Goal: Task Accomplishment & Management: Manage account settings

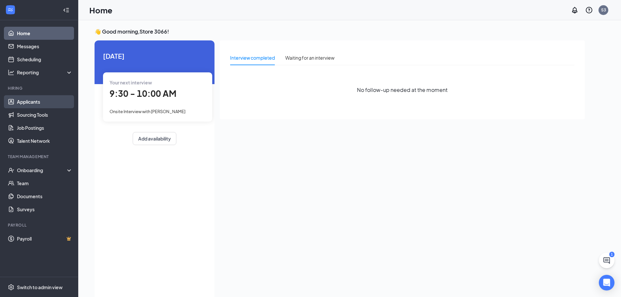
click at [17, 104] on link "Applicants" at bounding box center [45, 101] width 56 height 13
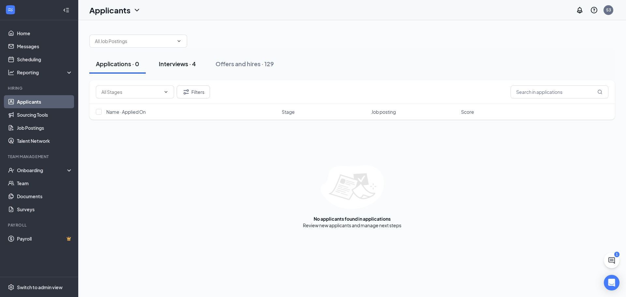
click at [187, 65] on div "Interviews · 4" at bounding box center [177, 64] width 37 height 8
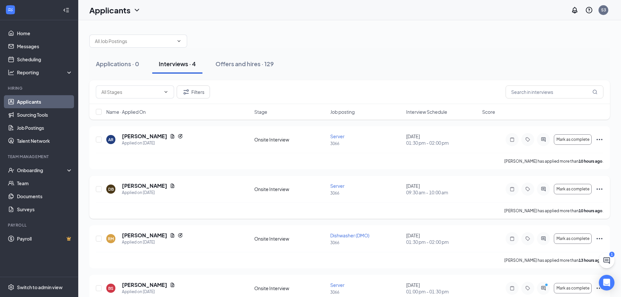
click at [601, 189] on icon "Ellipses" at bounding box center [600, 189] width 8 height 8
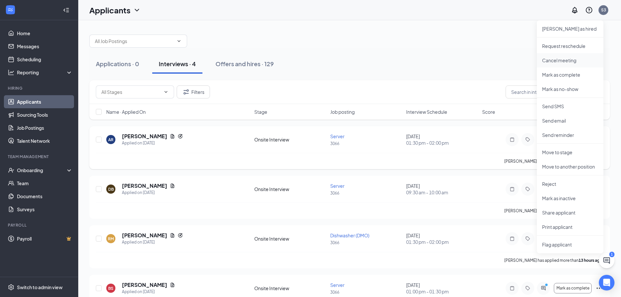
click at [551, 63] on p "Cancel meeting" at bounding box center [570, 60] width 56 height 7
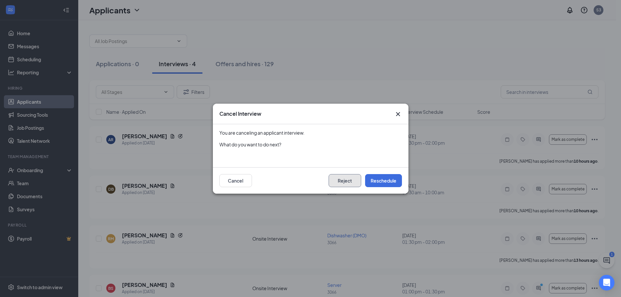
click at [354, 181] on button "Reject" at bounding box center [345, 180] width 33 height 13
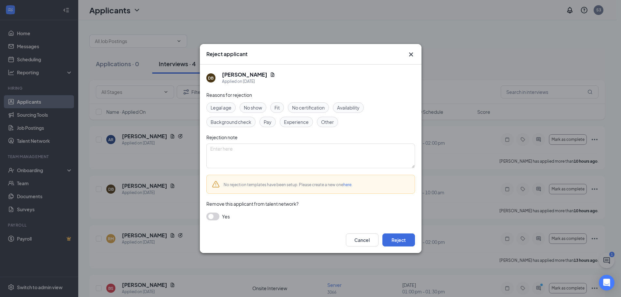
click at [358, 107] on span "Availability" at bounding box center [348, 107] width 23 height 7
click at [408, 242] on button "Reject" at bounding box center [399, 240] width 33 height 13
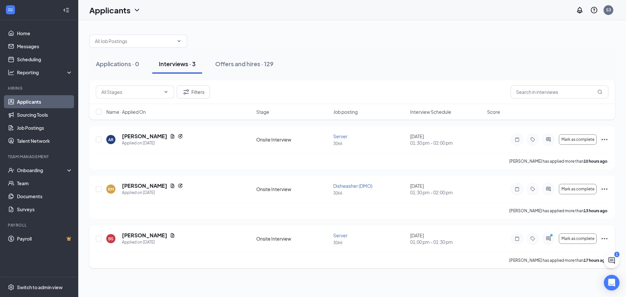
click at [606, 238] on icon "Ellipses" at bounding box center [605, 239] width 8 height 8
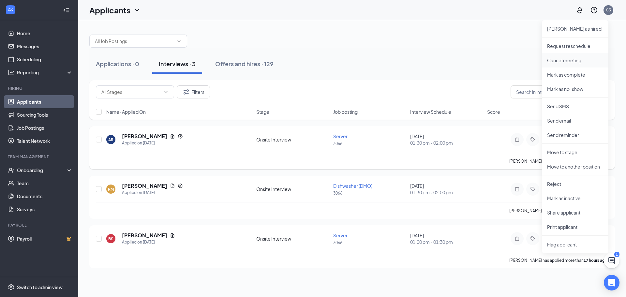
click at [568, 63] on p "Cancel meeting" at bounding box center [575, 60] width 56 height 7
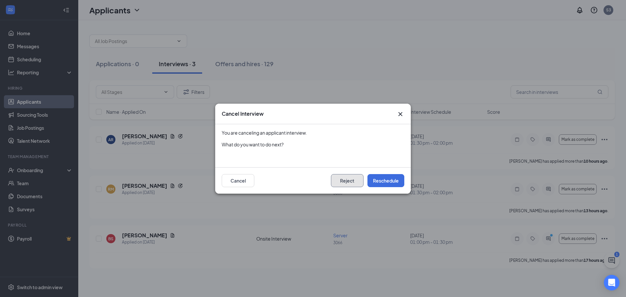
click at [345, 184] on button "Reject" at bounding box center [347, 180] width 33 height 13
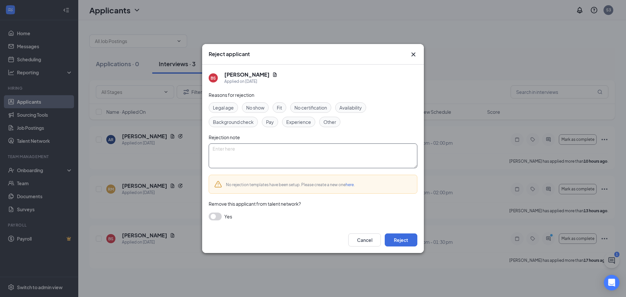
click at [314, 163] on textarea at bounding box center [313, 156] width 209 height 25
type textarea "n"
type textarea "No openings"
drag, startPoint x: 407, startPoint y: 241, endPoint x: 436, endPoint y: 251, distance: 30.9
click at [407, 240] on button "Reject" at bounding box center [401, 240] width 33 height 13
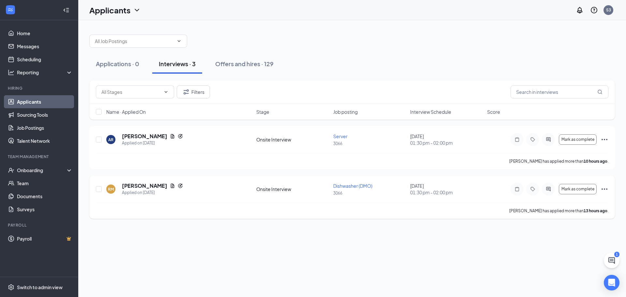
click at [608, 186] on icon "Ellipses" at bounding box center [605, 189] width 8 height 8
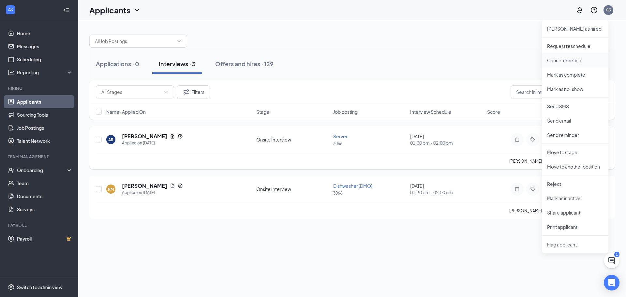
click at [567, 61] on p "Cancel meeting" at bounding box center [575, 60] width 56 height 7
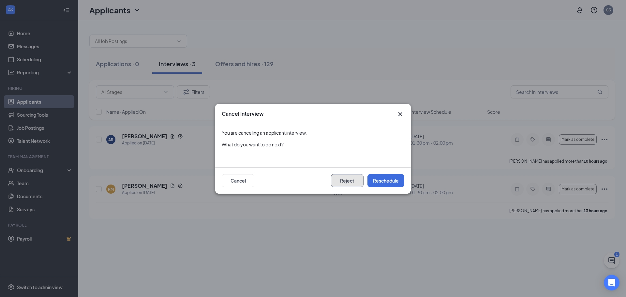
click at [345, 184] on button "Reject" at bounding box center [347, 180] width 33 height 13
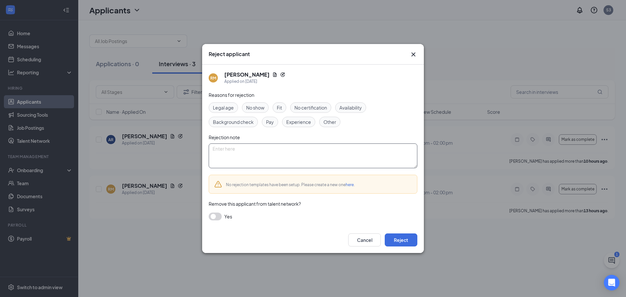
click at [288, 155] on textarea at bounding box center [313, 156] width 209 height 25
type textarea "No openings"
click at [415, 233] on div "Cancel Reject" at bounding box center [313, 240] width 222 height 26
click at [411, 236] on button "Reject" at bounding box center [401, 240] width 33 height 13
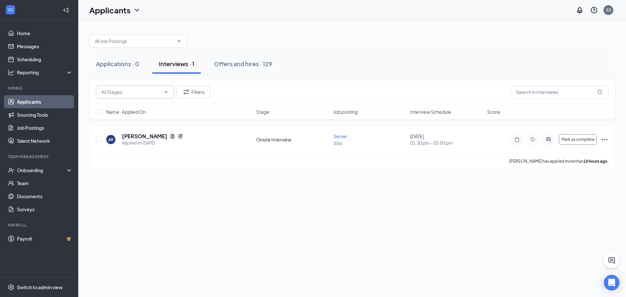
click at [137, 92] on input "text" at bounding box center [130, 91] width 59 height 7
click at [201, 89] on button "Filters" at bounding box center [193, 91] width 33 height 13
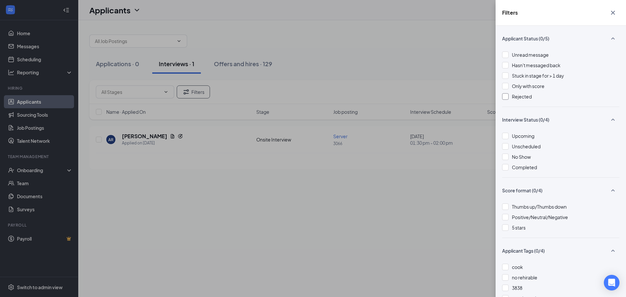
click at [511, 95] on div "Rejected" at bounding box center [560, 96] width 117 height 7
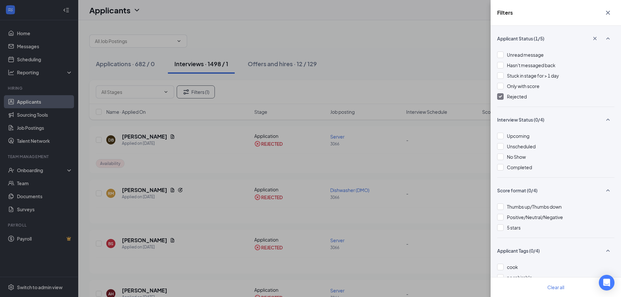
click at [201, 148] on div "Filters Applicant Status (1/5) Unread message Hasn't messaged back Stuck in sta…" at bounding box center [310, 148] width 621 height 297
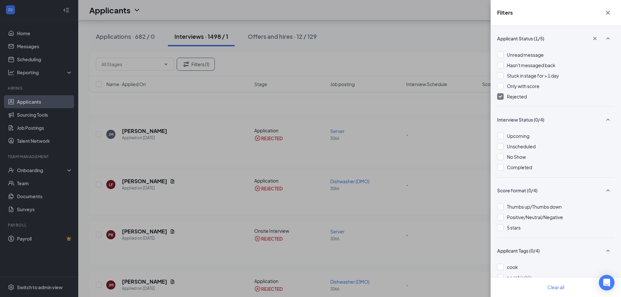
scroll to position [522, 0]
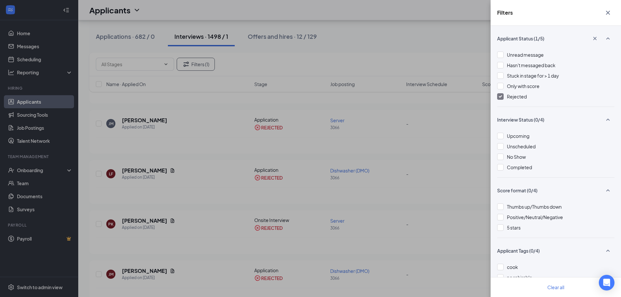
click at [199, 151] on div "Filters Applicant Status (1/5) Unread message Hasn't messaged back Stuck in sta…" at bounding box center [310, 148] width 621 height 297
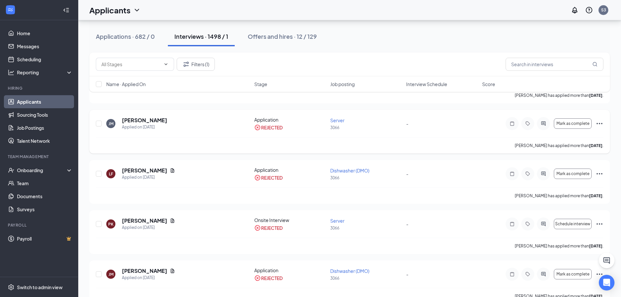
click at [597, 121] on icon "Ellipses" at bounding box center [600, 124] width 8 height 8
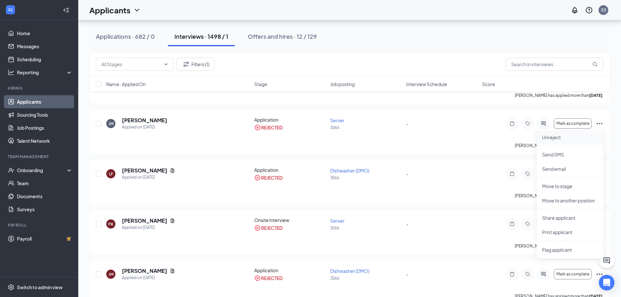
click at [552, 136] on p "Unreject" at bounding box center [570, 137] width 56 height 7
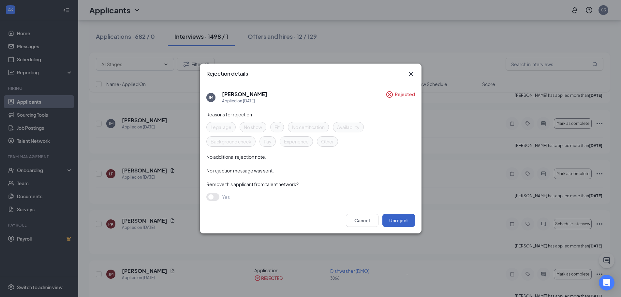
click at [397, 221] on button "Unreject" at bounding box center [399, 220] width 33 height 13
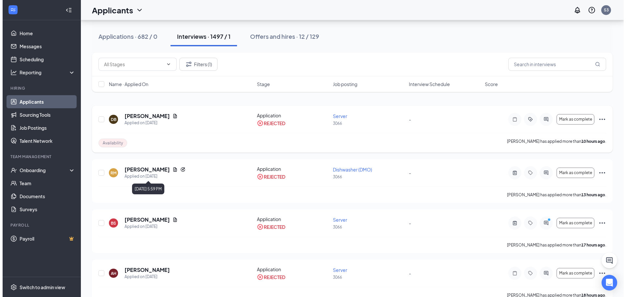
scroll to position [0, 0]
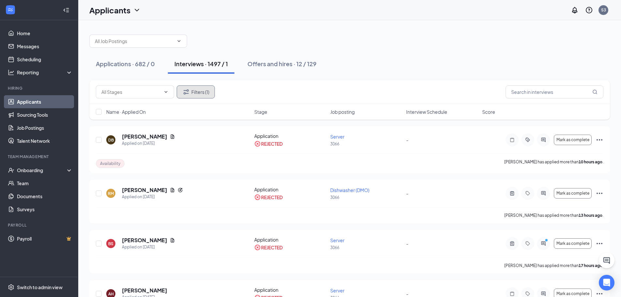
click at [183, 96] on button "Filters (1)" at bounding box center [196, 91] width 38 height 13
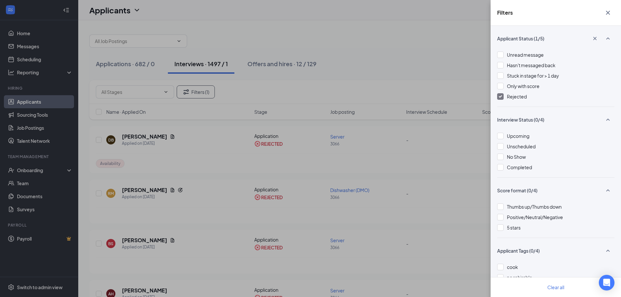
drag, startPoint x: 500, startPoint y: 55, endPoint x: 498, endPoint y: 84, distance: 28.4
click at [500, 55] on div at bounding box center [500, 55] width 7 height 7
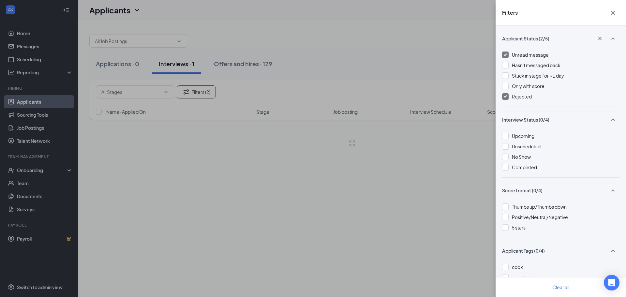
click at [503, 96] on div at bounding box center [505, 96] width 7 height 7
click at [437, 47] on div "Filters Applicant Status (1/5) Unread message Hasn't messaged back Stuck in sta…" at bounding box center [313, 148] width 626 height 297
click at [175, 64] on div "Filters Applicant Status (1/5) Unread message Hasn't messaged back Stuck in sta…" at bounding box center [313, 148] width 626 height 297
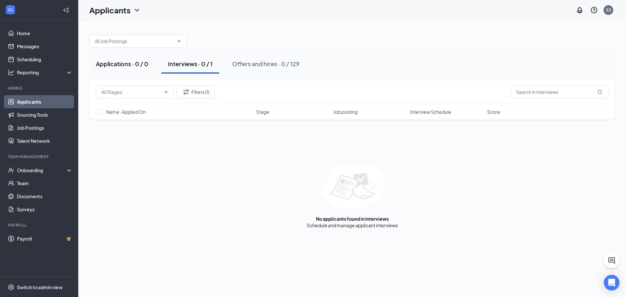
click at [125, 66] on div "Applications · 0 / 0" at bounding box center [122, 64] width 53 height 8
click at [178, 63] on div "Interviews · 0 / 1" at bounding box center [190, 64] width 45 height 8
click at [247, 63] on div "Offers and hires · 0 / 129" at bounding box center [266, 64] width 68 height 8
